Goal: Communication & Community: Answer question/provide support

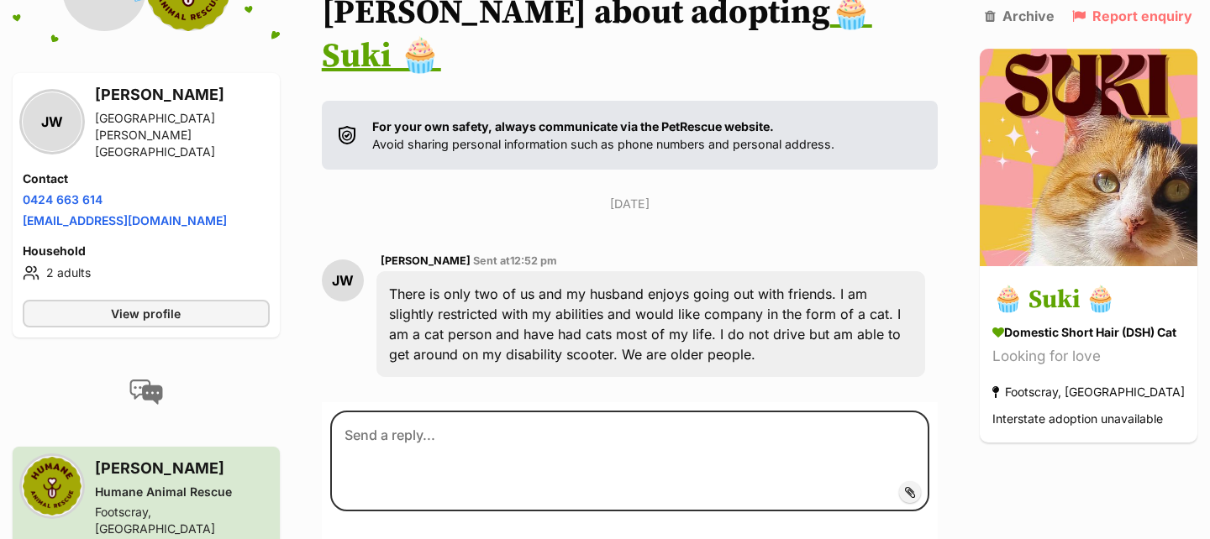
scroll to position [266, 0]
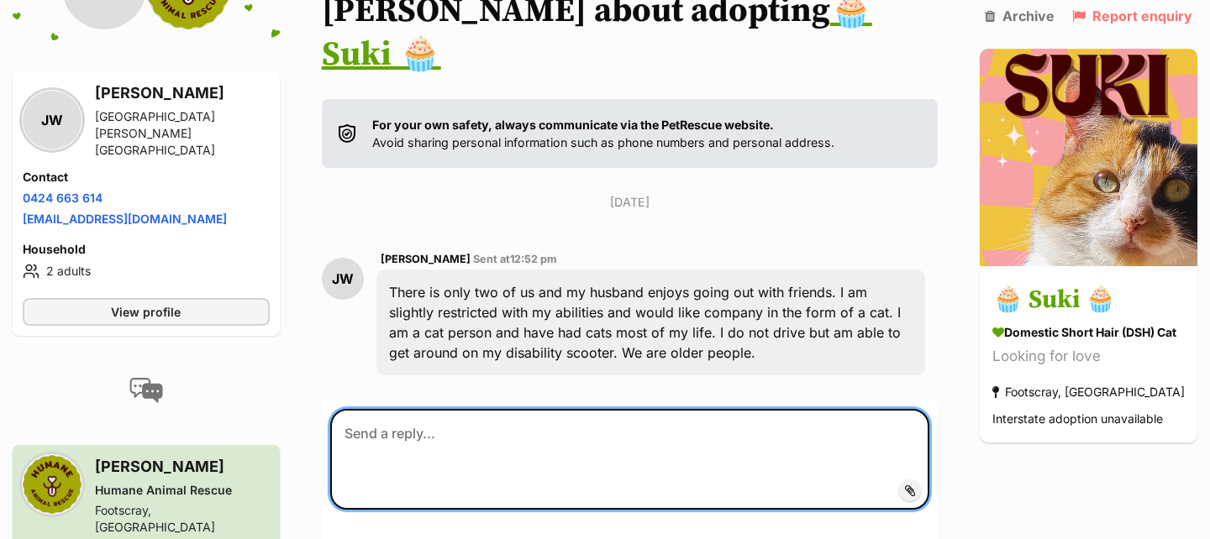
click at [528, 410] on textarea at bounding box center [629, 459] width 599 height 101
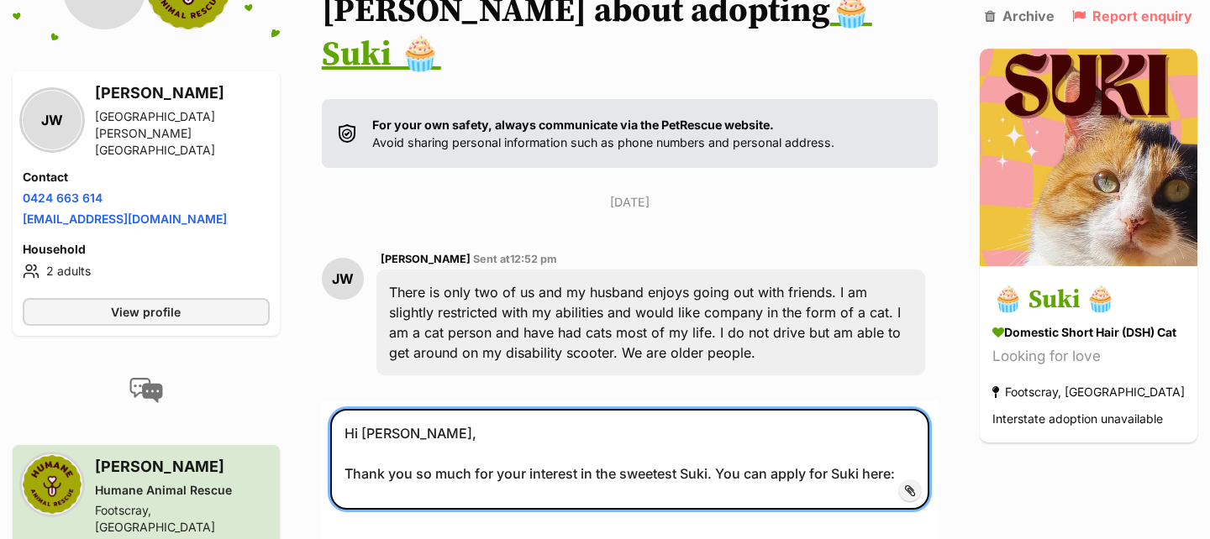
paste textarea "https://service.sheltermanager.com/asmservice?account=gg3092&method=online_form…"
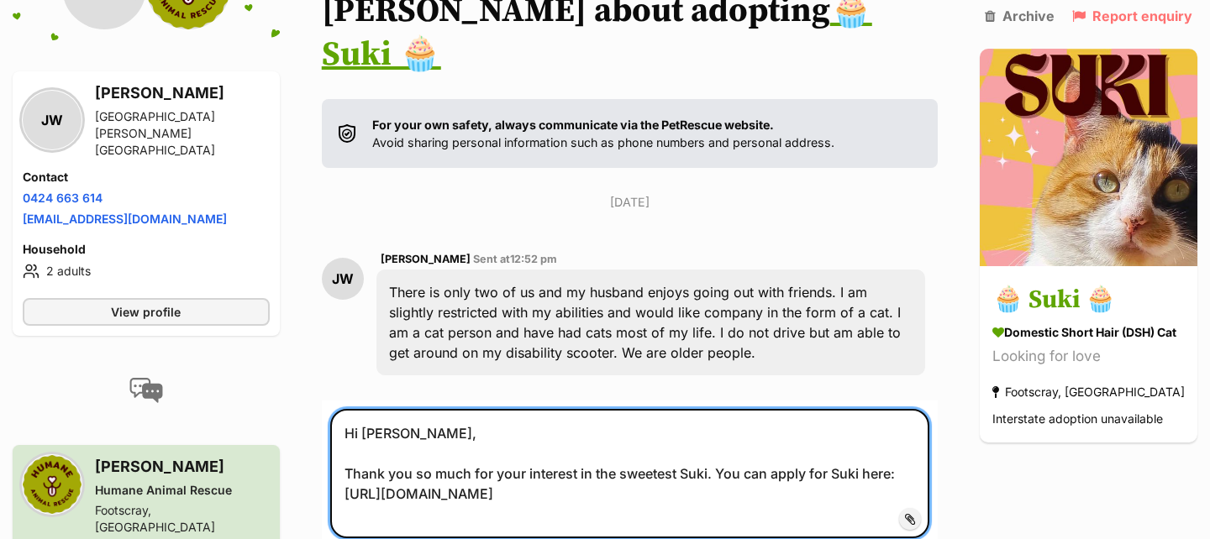
scroll to position [279, 0]
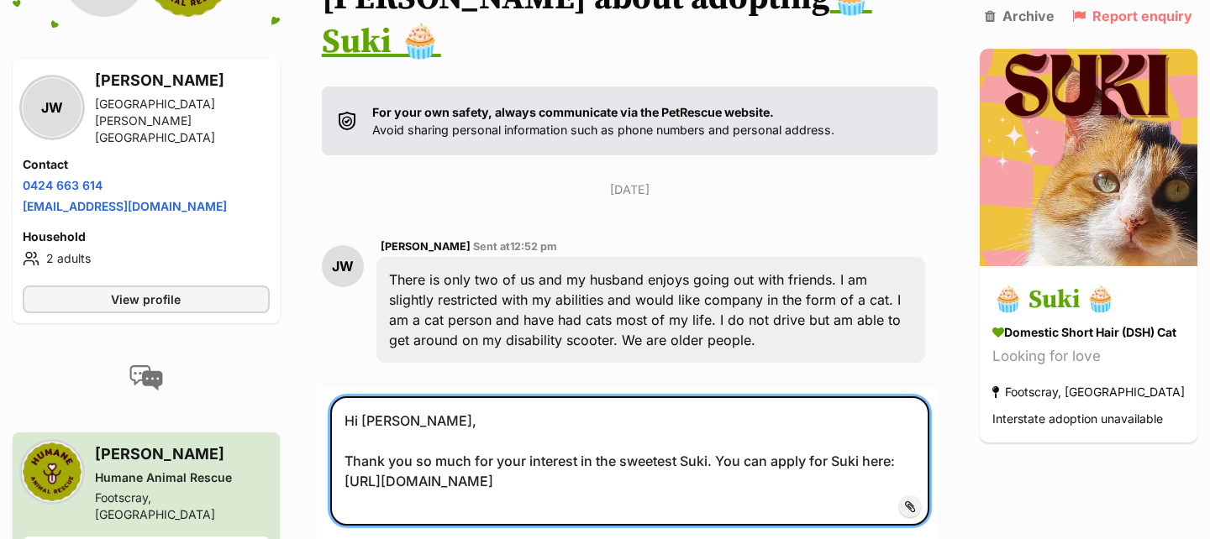
type textarea "Hi Janet, Thank you so much for your interest in the sweetest Suki. You can app…"
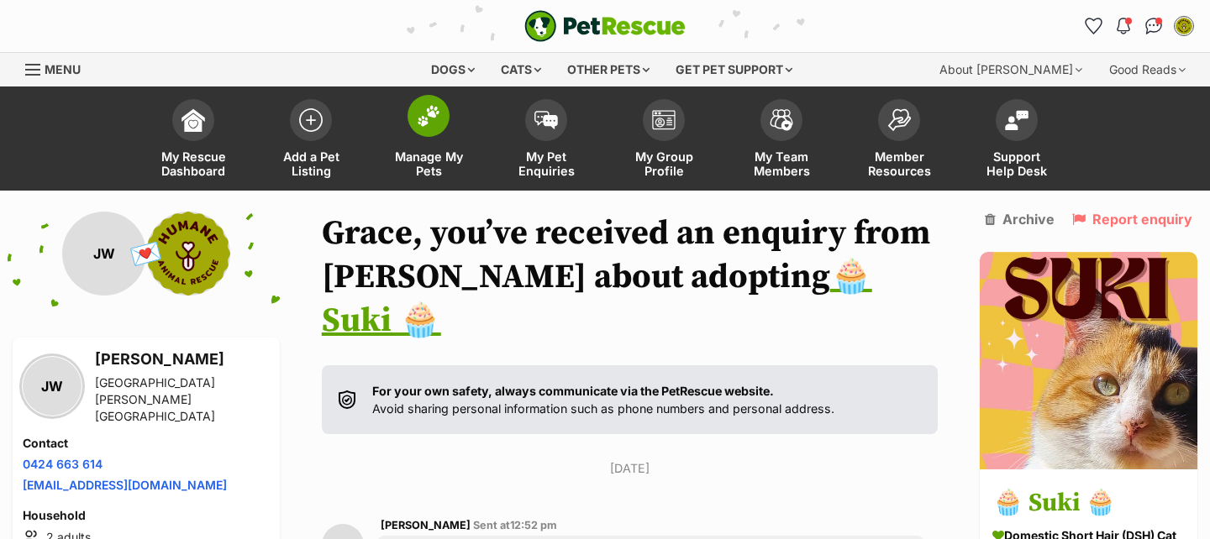
click at [446, 145] on link "Manage My Pets" at bounding box center [429, 141] width 118 height 100
